Goal: Information Seeking & Learning: Learn about a topic

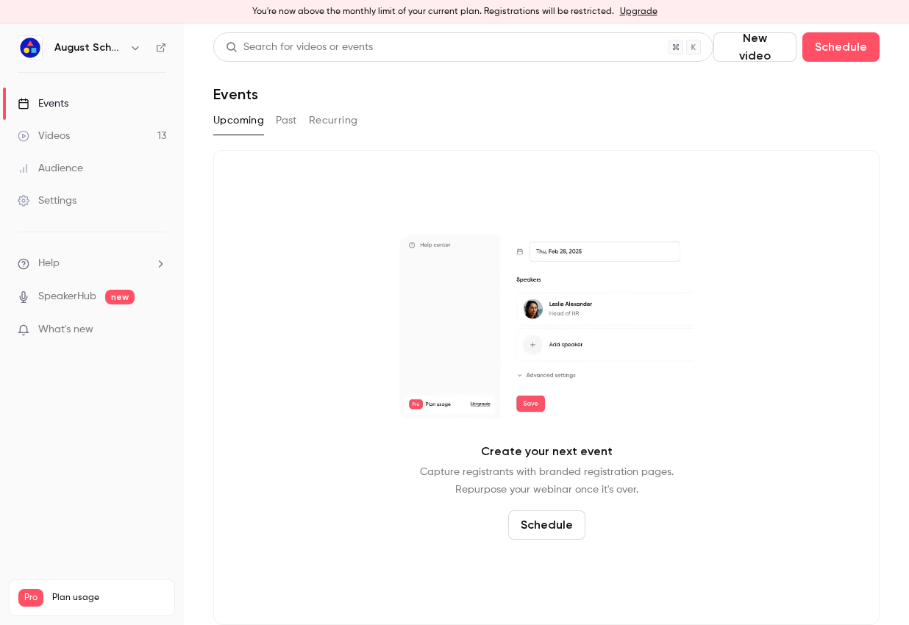
click at [277, 123] on button "Past" at bounding box center [286, 121] width 21 height 24
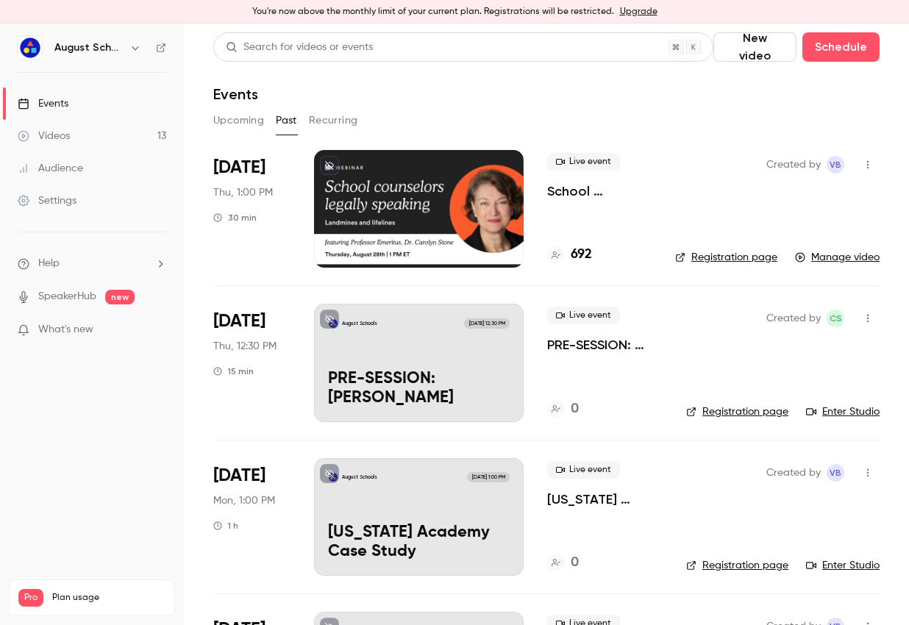
click at [819, 261] on link "Manage video" at bounding box center [837, 257] width 85 height 15
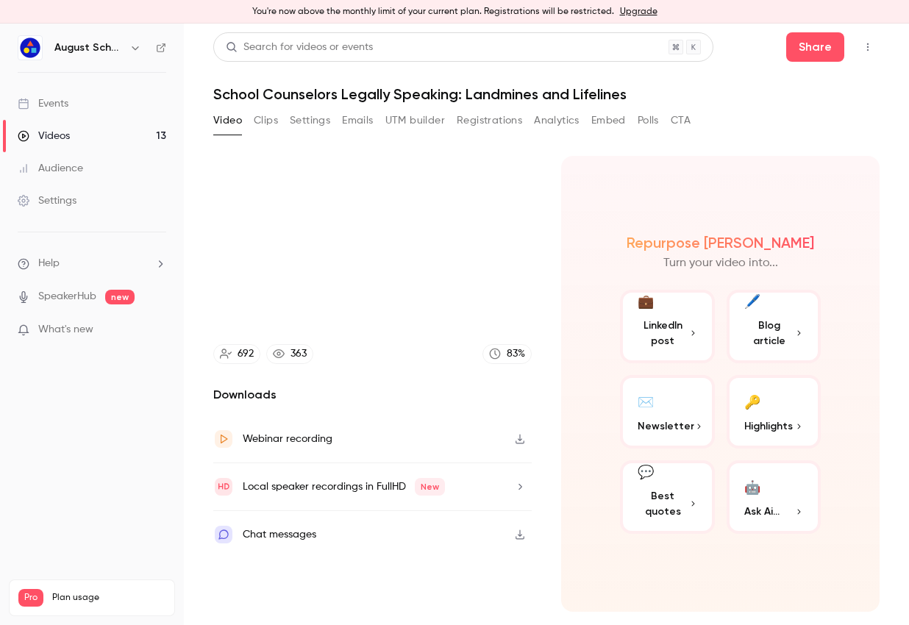
click at [516, 435] on icon "button" at bounding box center [520, 439] width 12 height 10
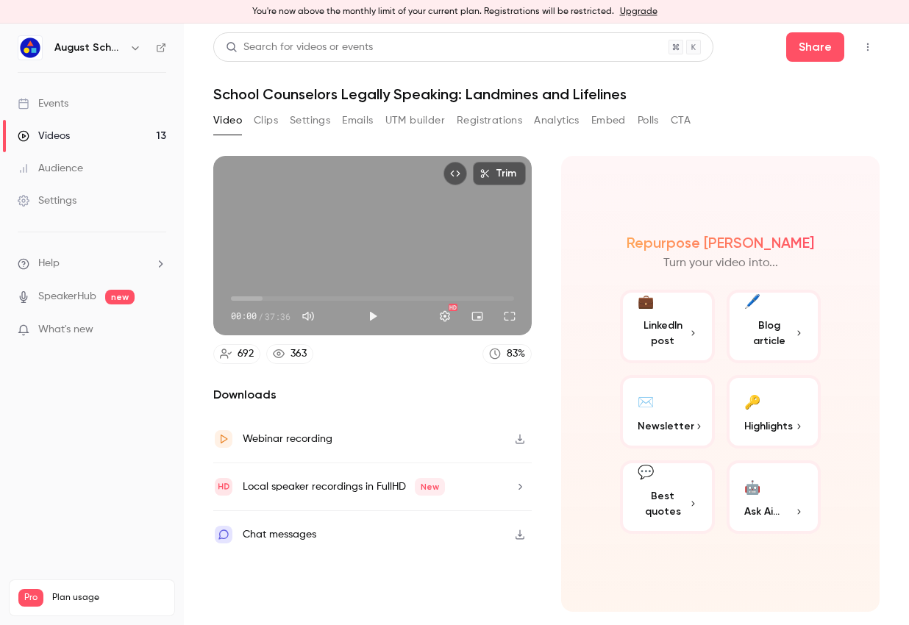
click at [391, 541] on div "Chat messages" at bounding box center [372, 534] width 318 height 47
click at [463, 115] on button "Registrations" at bounding box center [489, 121] width 65 height 24
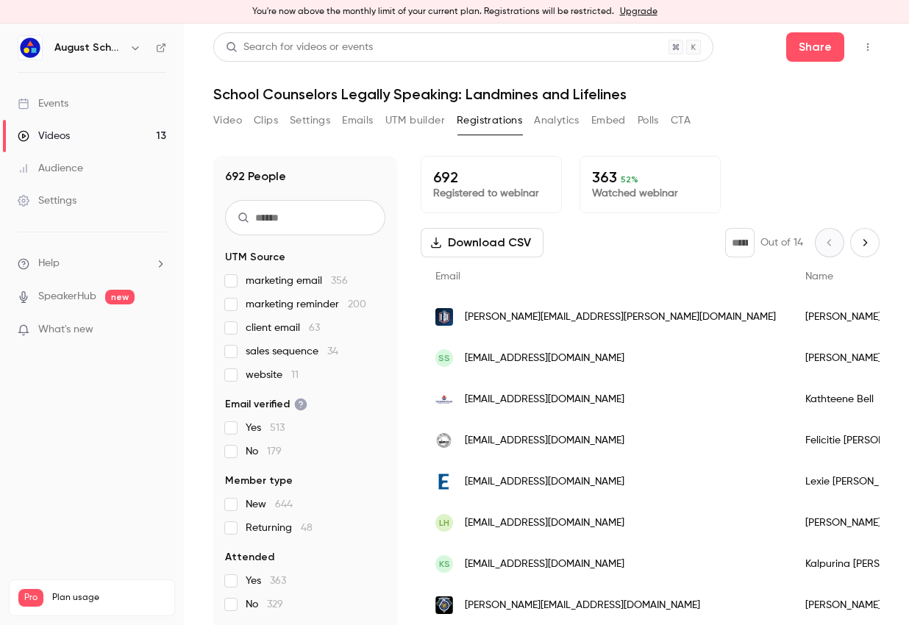
click at [555, 119] on button "Analytics" at bounding box center [557, 121] width 46 height 24
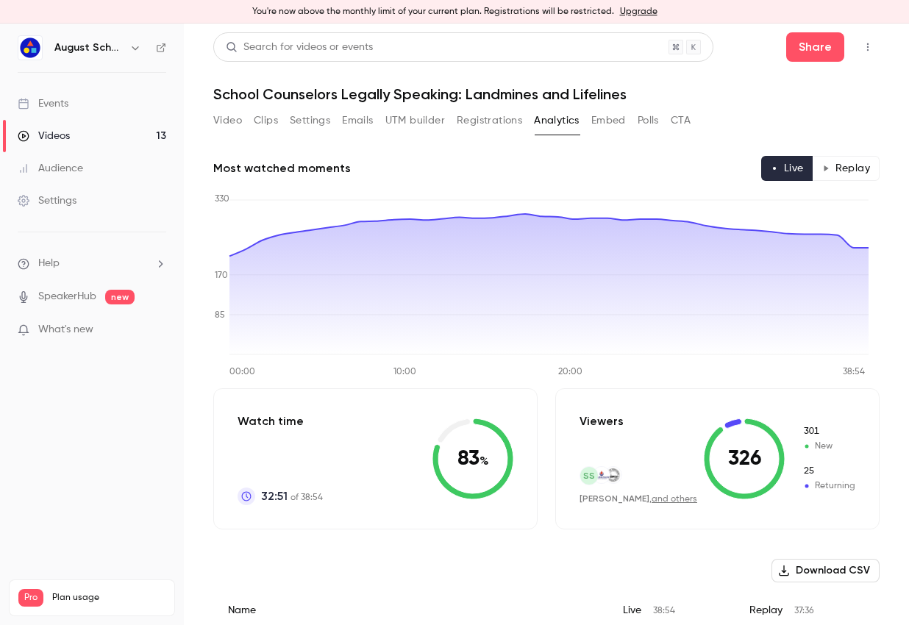
click at [468, 115] on button "Registrations" at bounding box center [489, 121] width 65 height 24
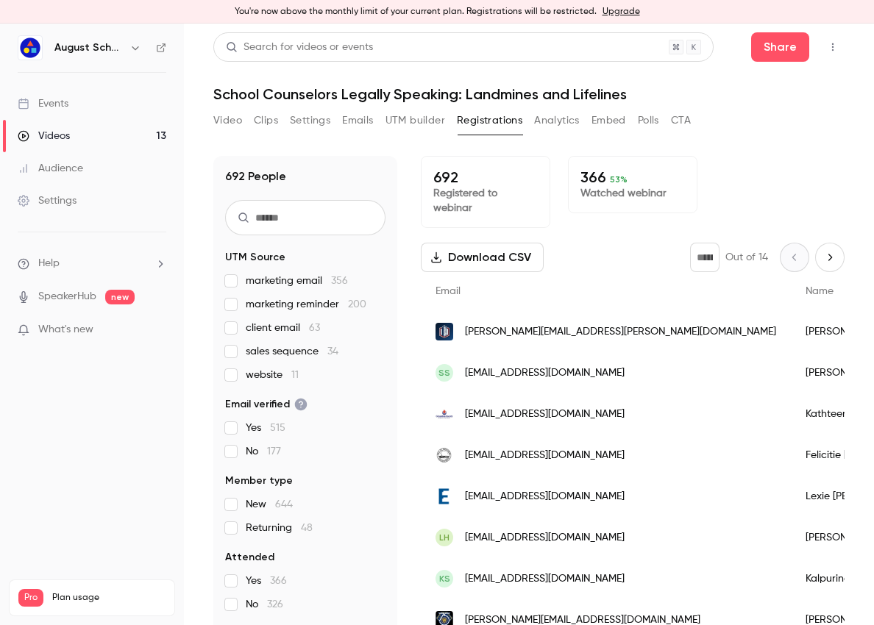
click at [352, 116] on button "Emails" at bounding box center [357, 121] width 31 height 24
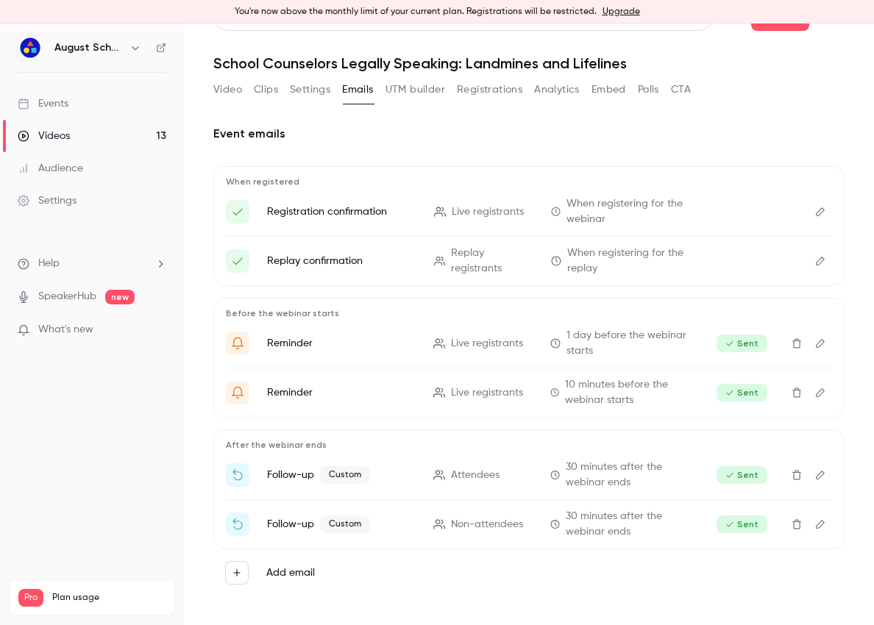
scroll to position [32, 0]
click at [74, 174] on div "Audience" at bounding box center [50, 168] width 65 height 15
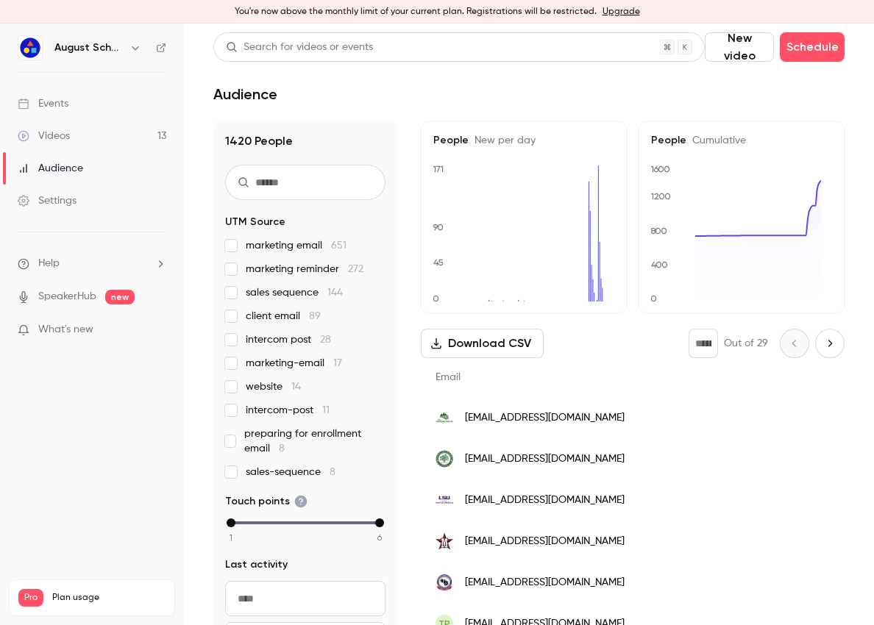
click at [65, 137] on div "Videos" at bounding box center [44, 136] width 52 height 15
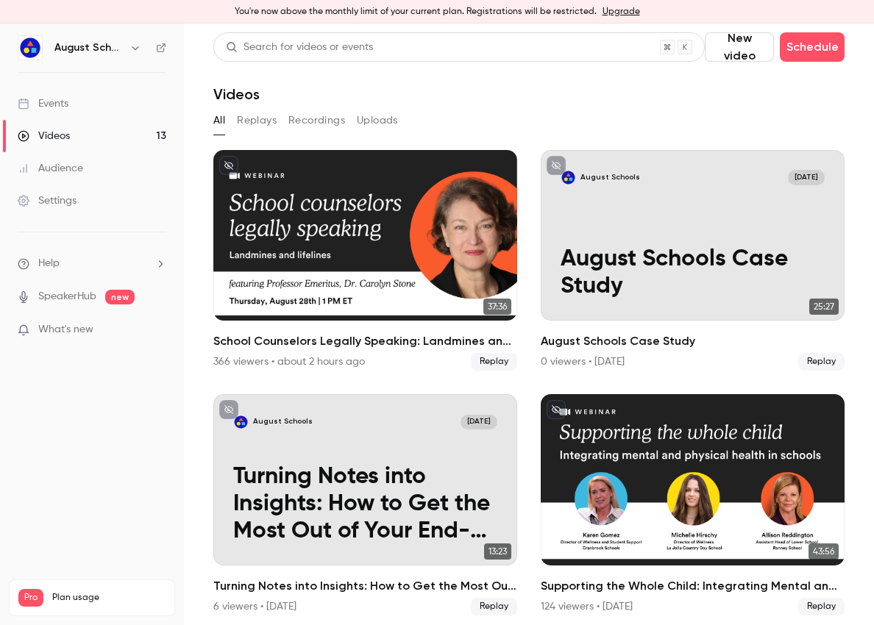
click at [79, 110] on link "Events" at bounding box center [92, 104] width 184 height 32
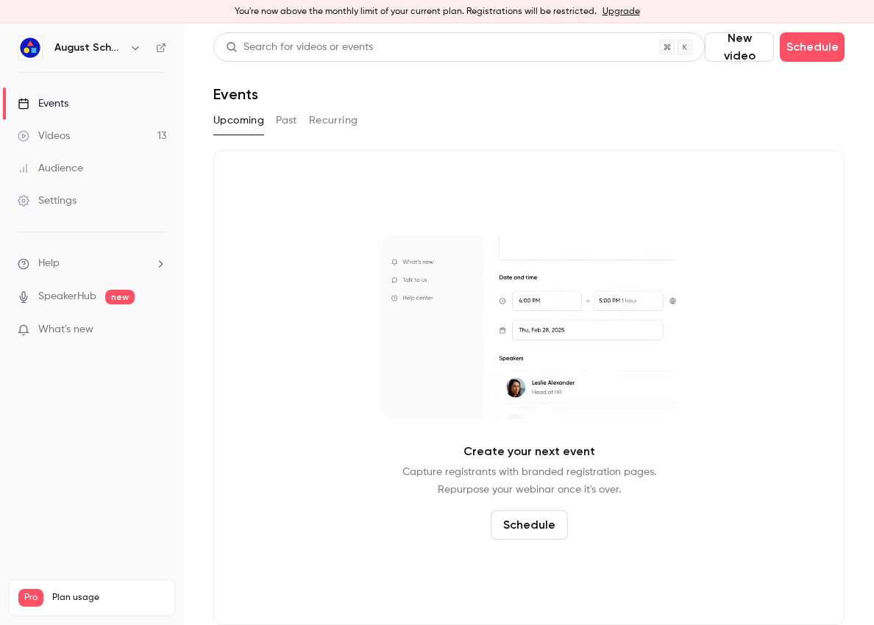
click at [291, 127] on button "Past" at bounding box center [286, 121] width 21 height 24
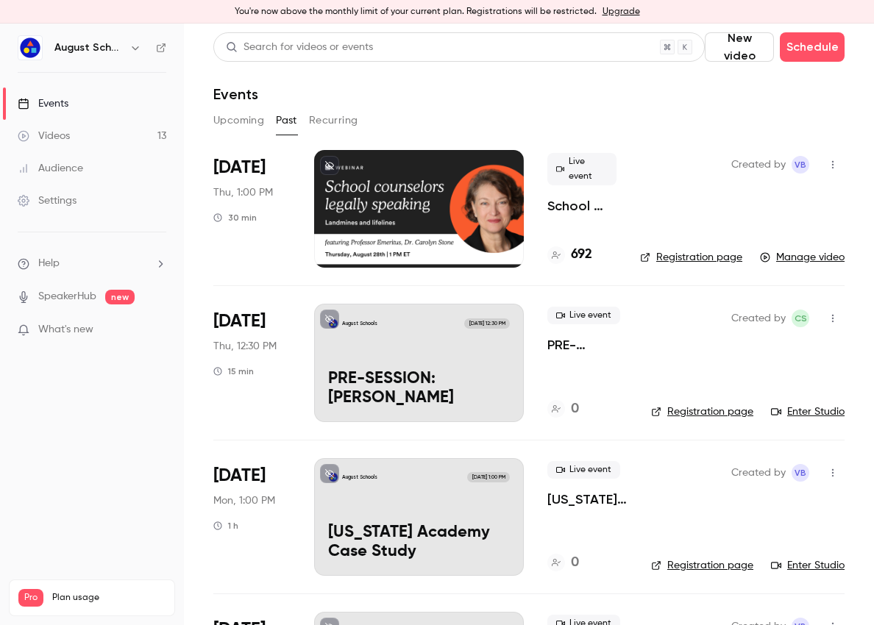
click at [344, 210] on div at bounding box center [419, 209] width 210 height 118
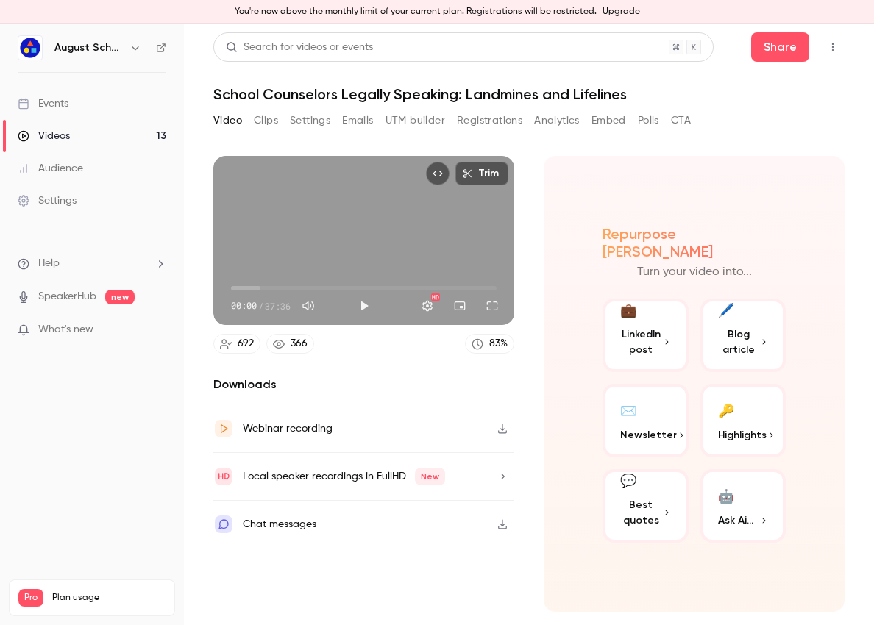
click at [359, 121] on button "Emails" at bounding box center [357, 121] width 31 height 24
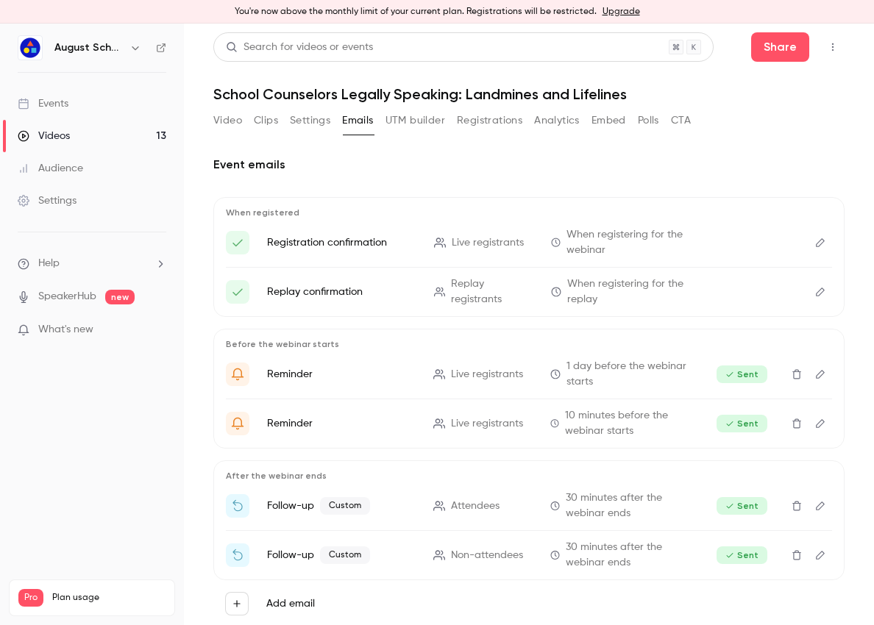
click at [478, 118] on button "Registrations" at bounding box center [489, 121] width 65 height 24
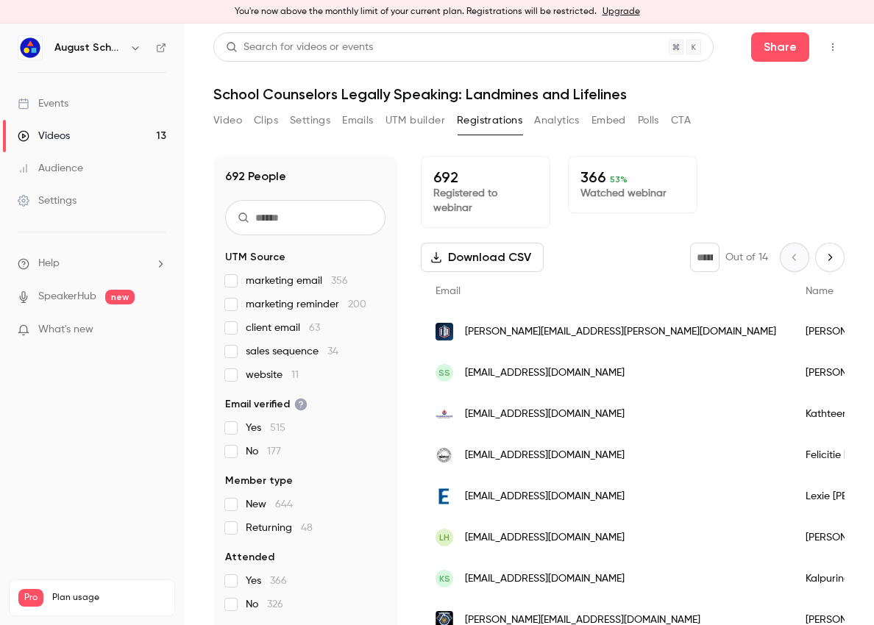
click at [216, 118] on button "Video" at bounding box center [227, 121] width 29 height 24
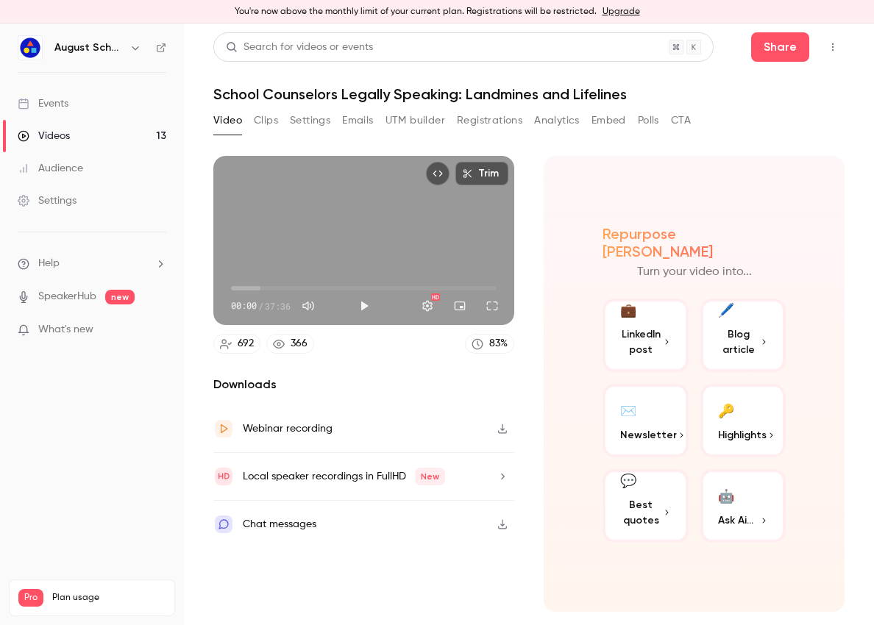
click at [272, 124] on button "Clips" at bounding box center [266, 121] width 24 height 24
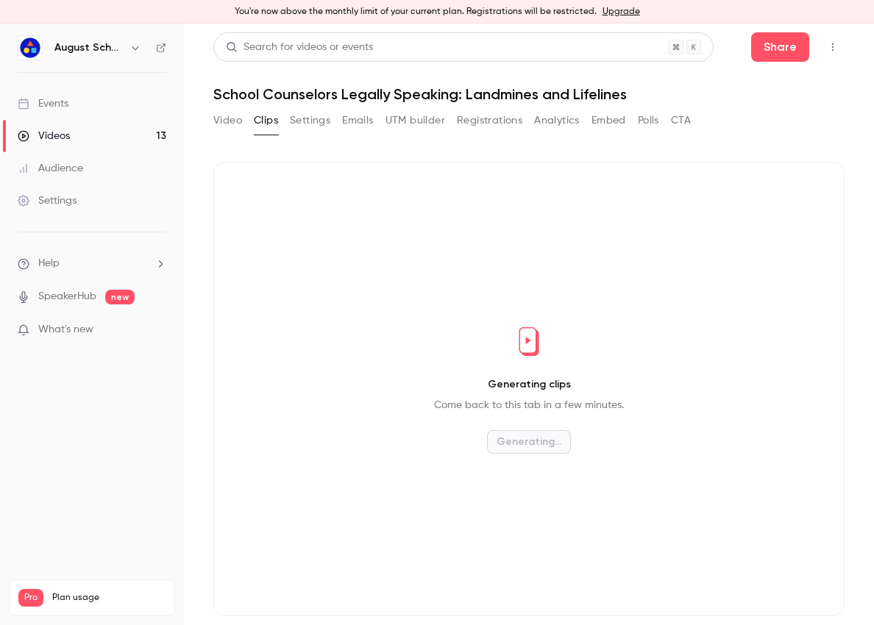
click at [306, 117] on button "Settings" at bounding box center [310, 121] width 40 height 24
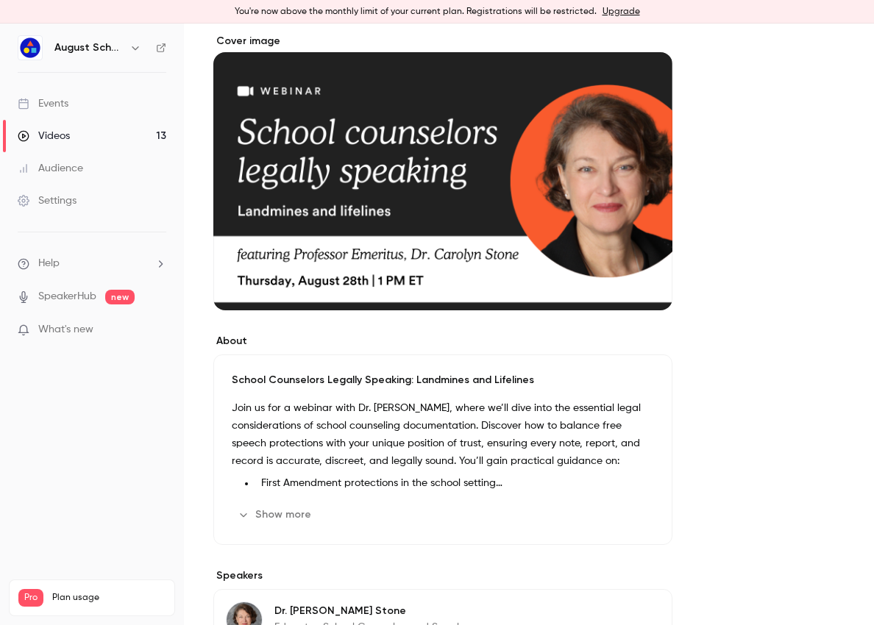
scroll to position [138, 0]
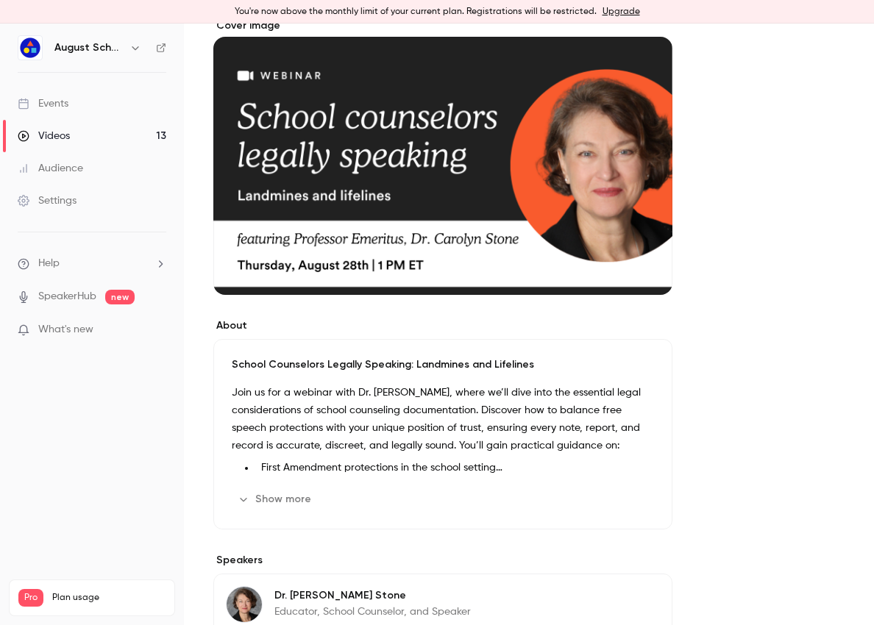
click at [265, 492] on button "Show more" at bounding box center [276, 500] width 88 height 24
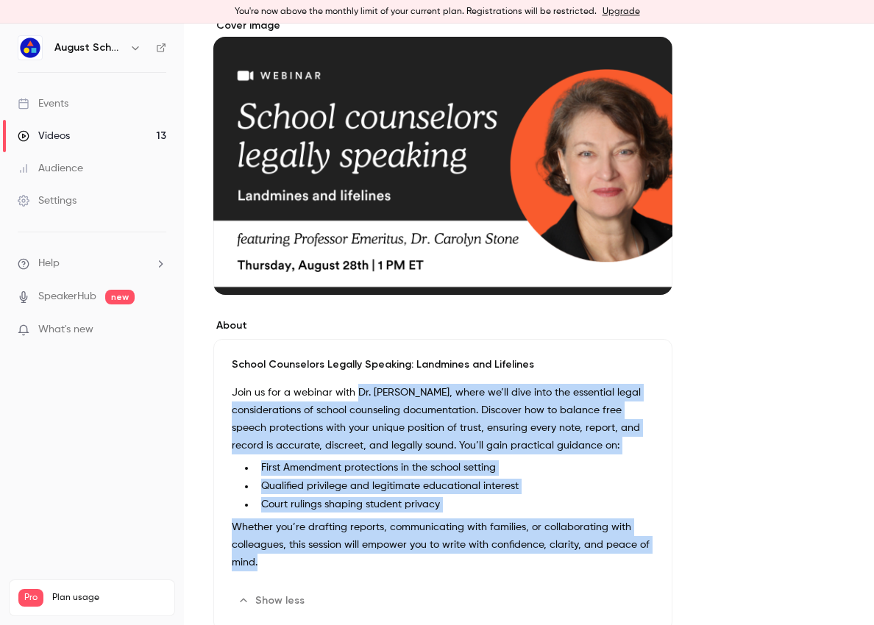
drag, startPoint x: 354, startPoint y: 392, endPoint x: 388, endPoint y: 583, distance: 193.5
click at [388, 583] on div "School Counselors Legally Speaking: Landmines and Lifelines Join us for a webin…" at bounding box center [442, 485] width 459 height 292
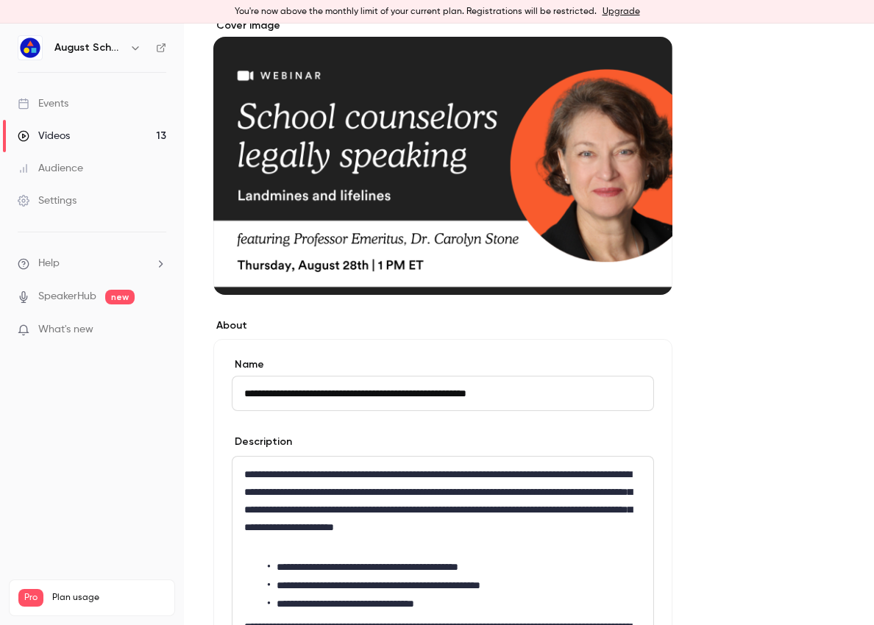
scroll to position [352, 0]
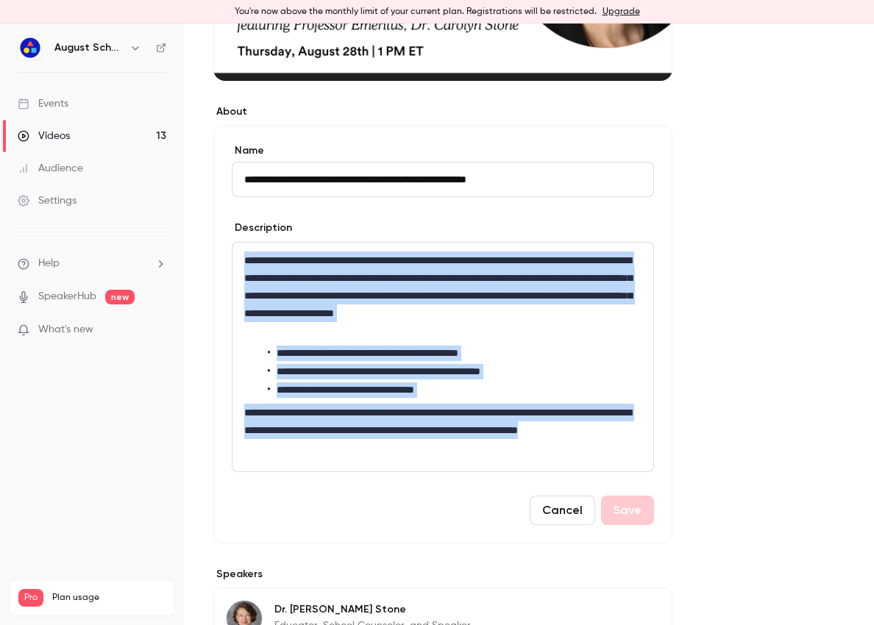
drag, startPoint x: 244, startPoint y: 261, endPoint x: 348, endPoint y: 456, distance: 220.8
click at [348, 456] on div "**********" at bounding box center [442, 357] width 421 height 229
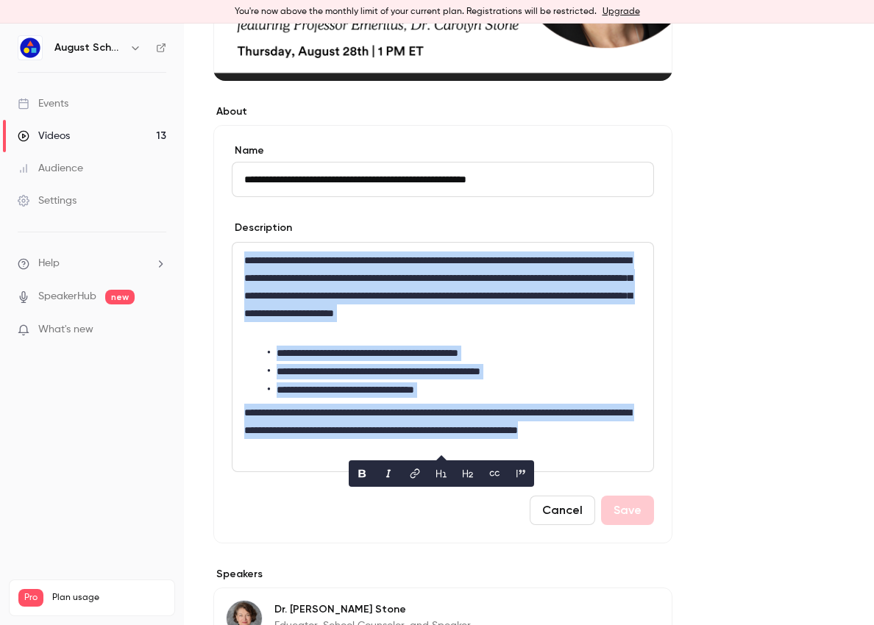
copy div "**********"
